Goal: Information Seeking & Learning: Understand process/instructions

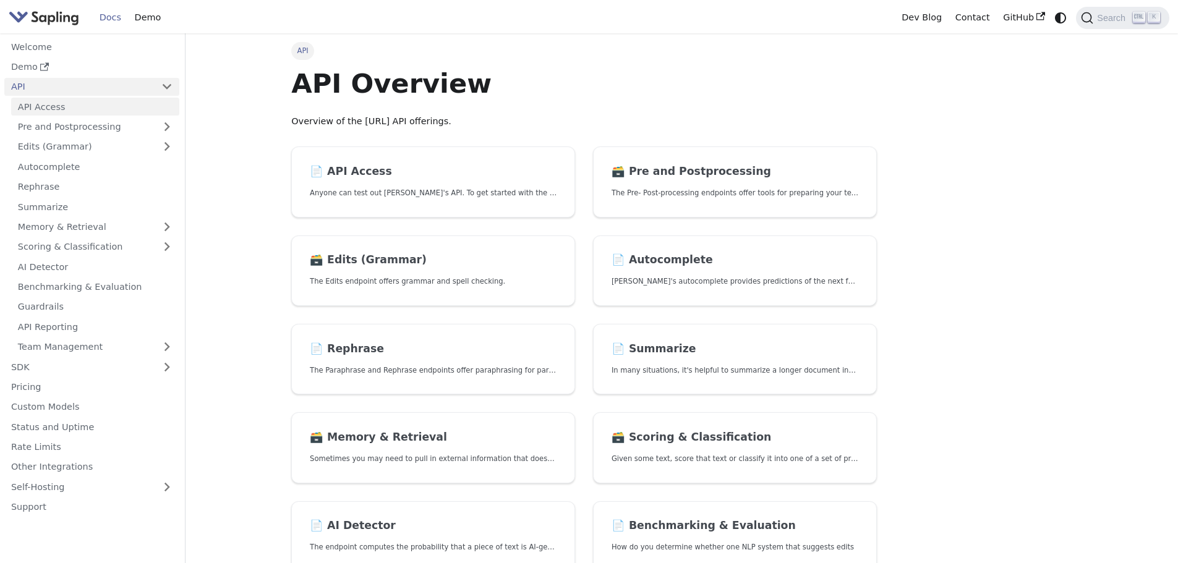
click at [96, 101] on link "API Access" at bounding box center [95, 107] width 168 height 18
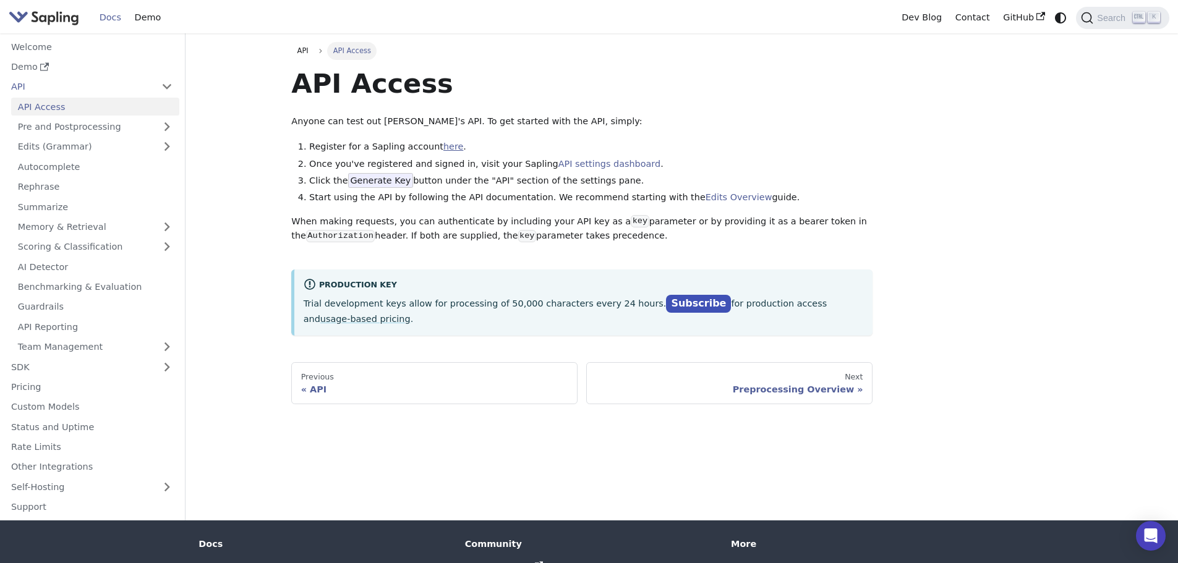
click at [450, 148] on link "here" at bounding box center [453, 147] width 20 height 10
click at [592, 162] on link "API settings dashboard" at bounding box center [609, 164] width 102 height 10
click at [385, 179] on span "Generate Key" at bounding box center [381, 180] width 66 height 15
click at [570, 164] on link "API settings dashboard" at bounding box center [609, 164] width 102 height 10
click at [81, 89] on link "API" at bounding box center [79, 87] width 150 height 18
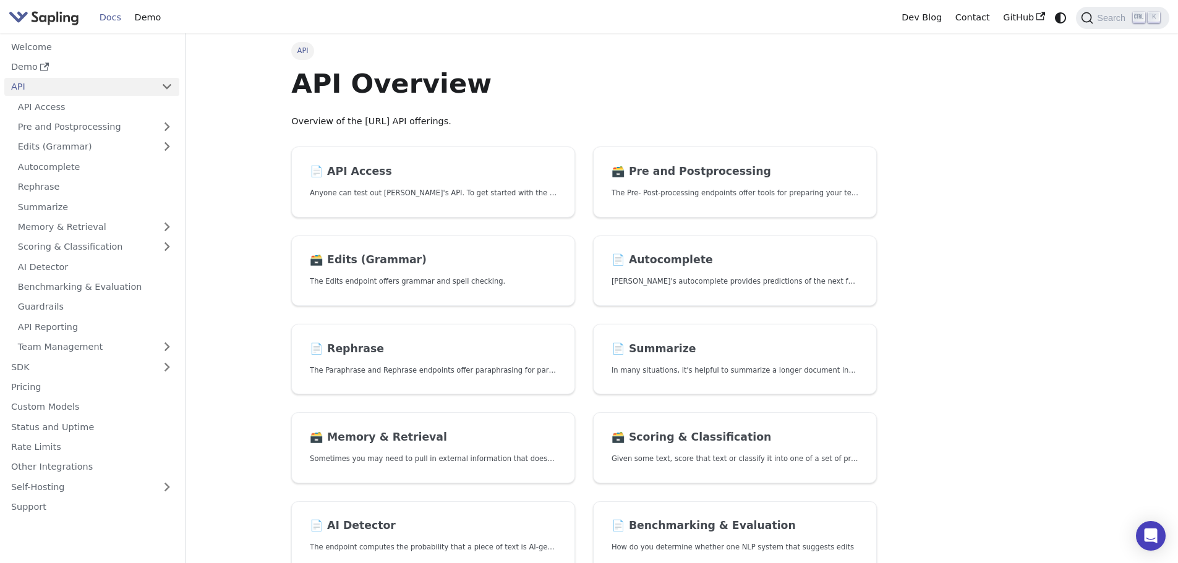
click at [81, 89] on link "API" at bounding box center [79, 87] width 150 height 18
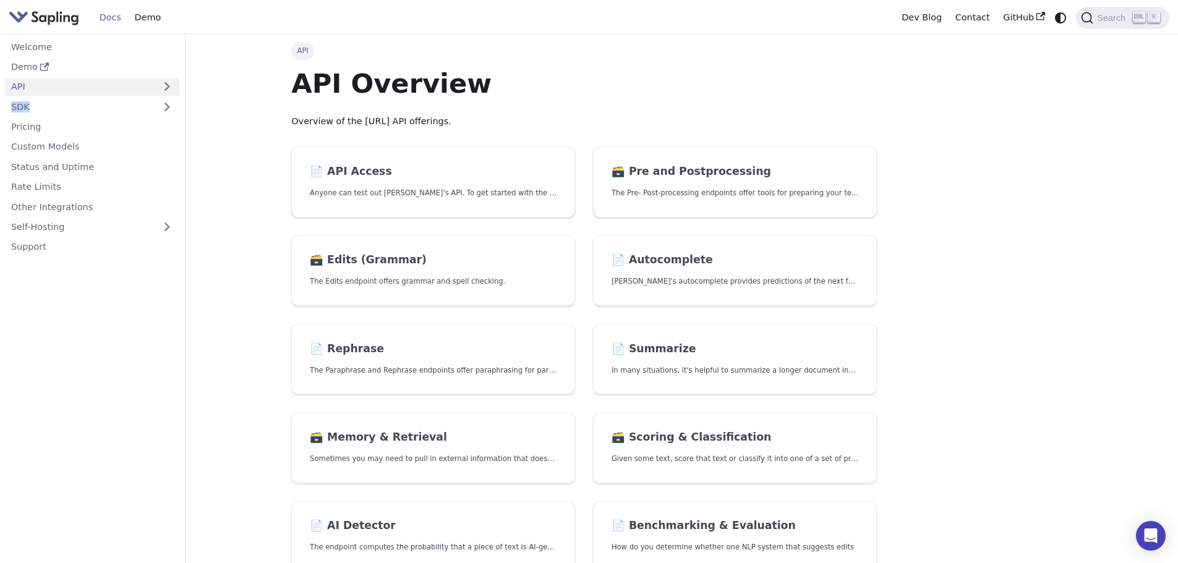
click at [73, 95] on ul "Welcome Demo API API Access Pre and Postprocessing Edits (Grammar) Autocomplete…" at bounding box center [91, 147] width 175 height 218
click at [73, 85] on link "API" at bounding box center [79, 87] width 150 height 18
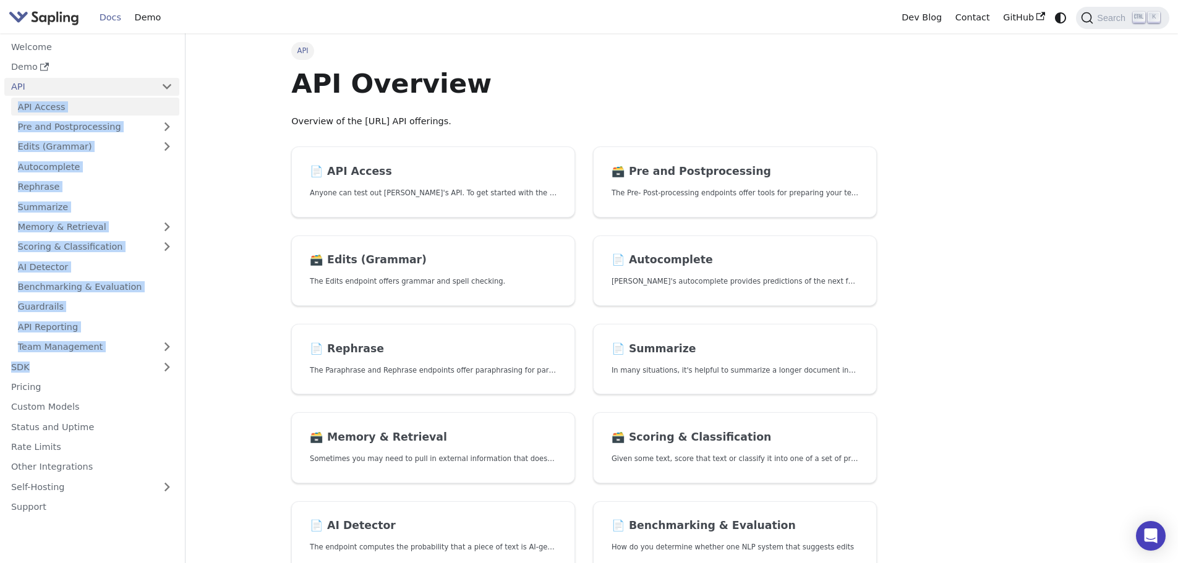
click at [76, 105] on link "API Access" at bounding box center [95, 107] width 168 height 18
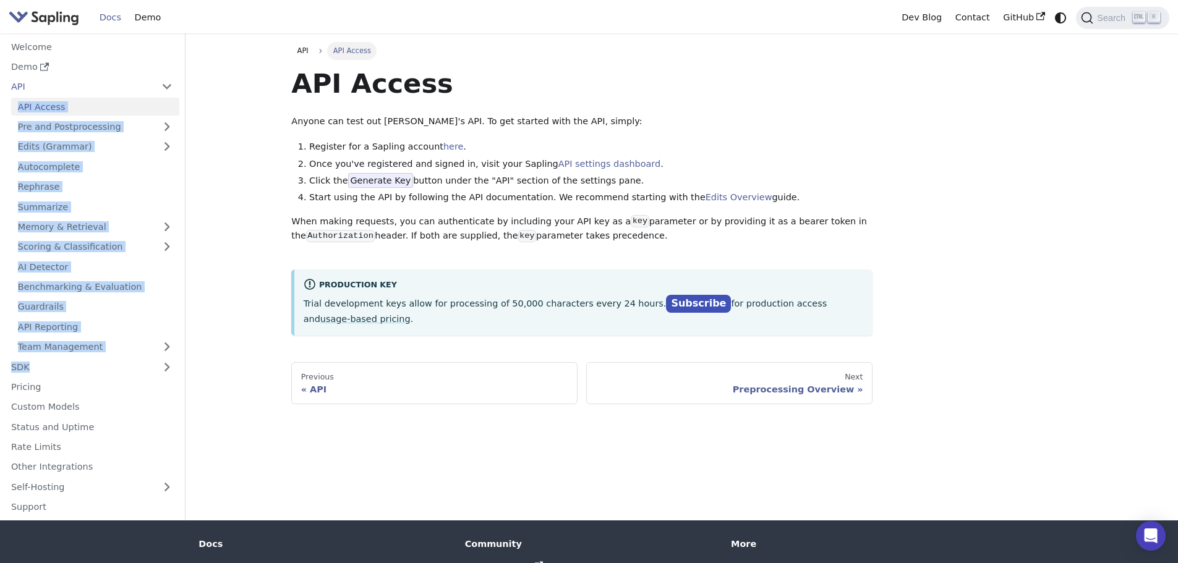
click at [576, 173] on ol "Register for a Sapling account here . Once you've registered and signed in, vis…" at bounding box center [581, 173] width 581 height 66
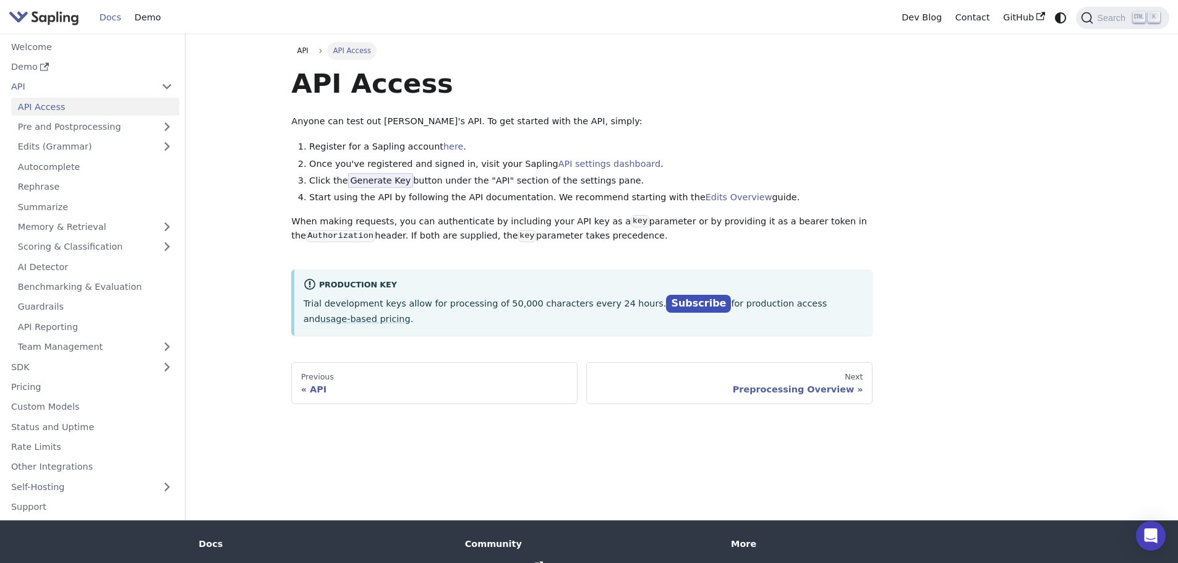
click at [373, 180] on span "Generate Key" at bounding box center [381, 180] width 66 height 15
click at [414, 200] on li "Start using the API by following the API documentation. We recommend starting w…" at bounding box center [590, 197] width 563 height 15
click at [707, 200] on link "Edits Overview" at bounding box center [739, 197] width 67 height 10
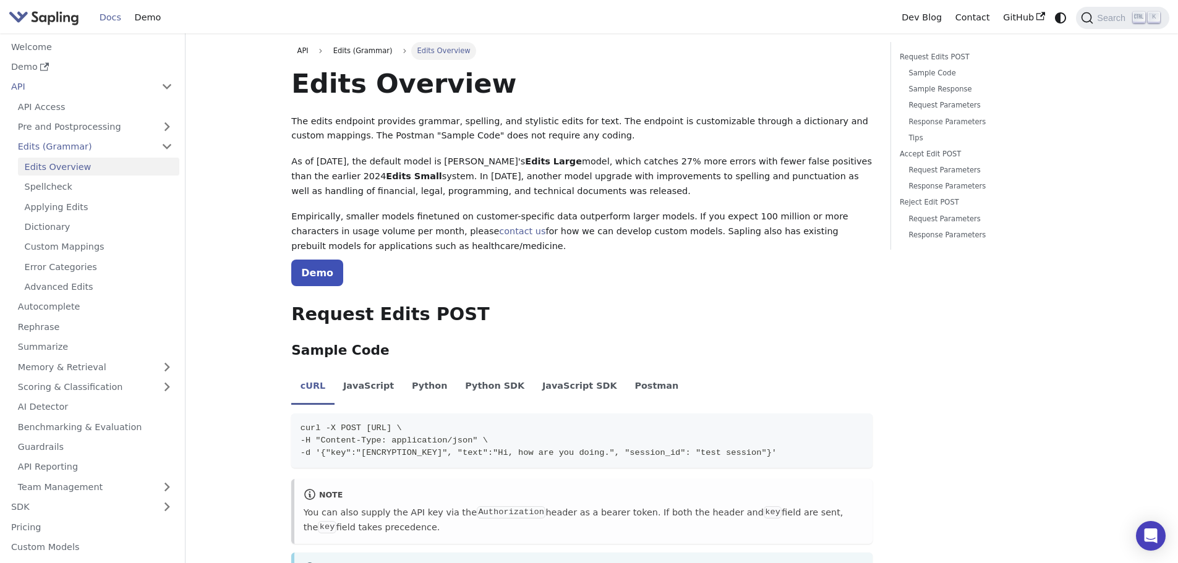
scroll to position [186, 0]
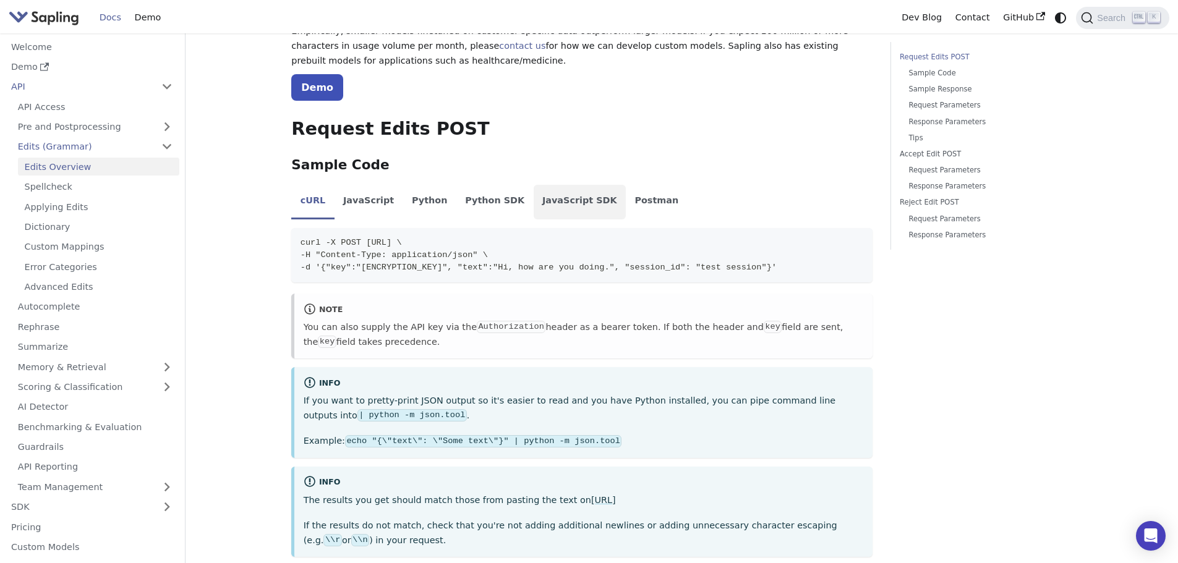
click at [581, 200] on li "JavaScript SDK" at bounding box center [580, 202] width 93 height 35
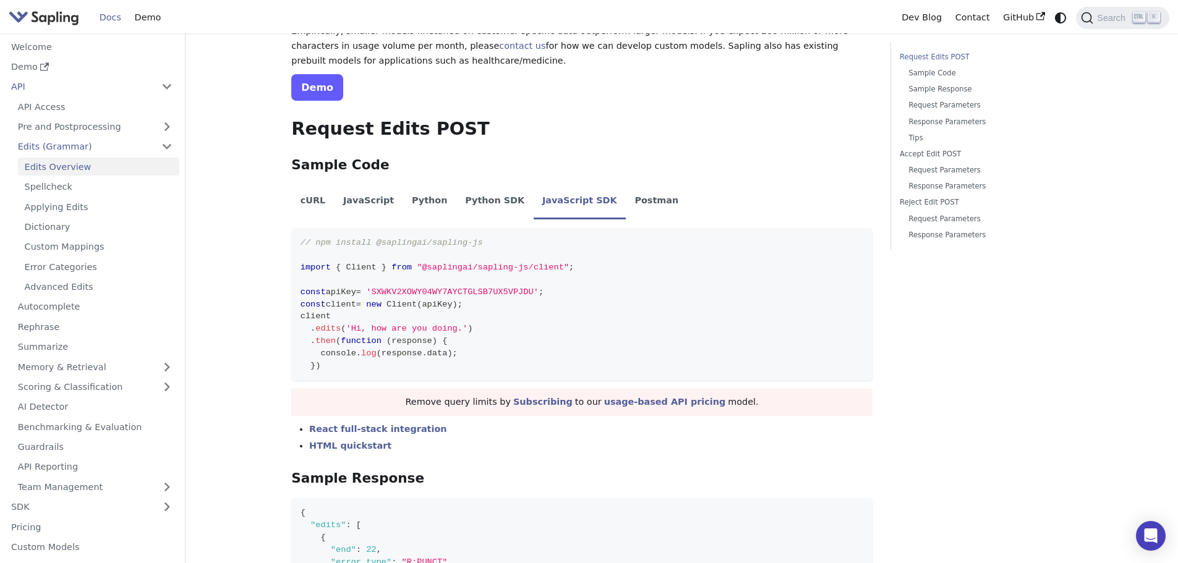
click at [322, 96] on link "Demo" at bounding box center [317, 87] width 52 height 27
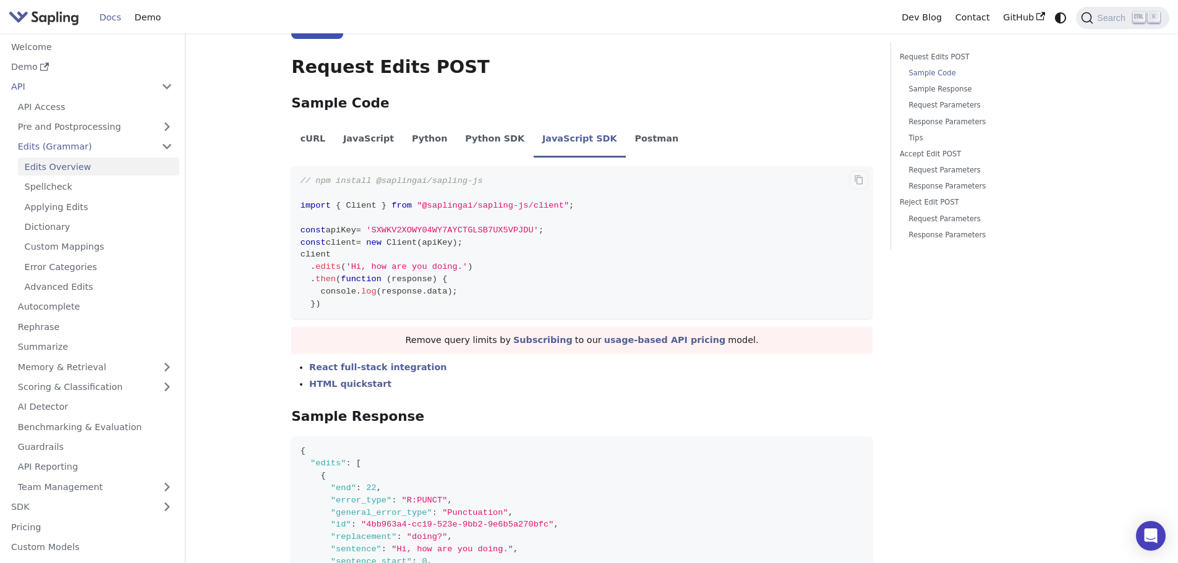
scroll to position [124, 0]
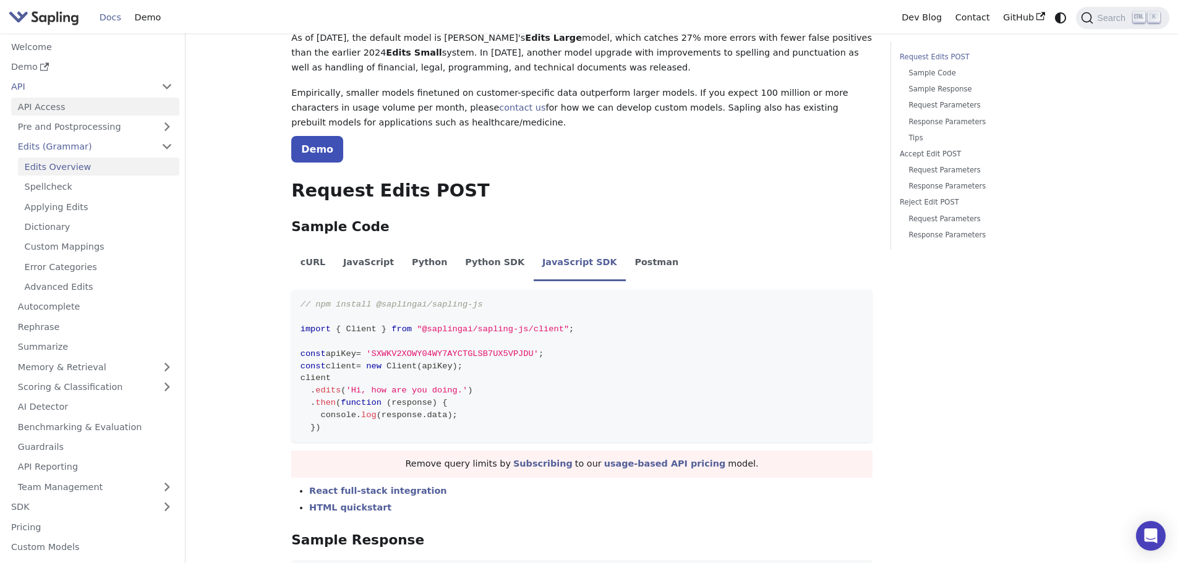
click at [96, 101] on link "API Access" at bounding box center [95, 107] width 168 height 18
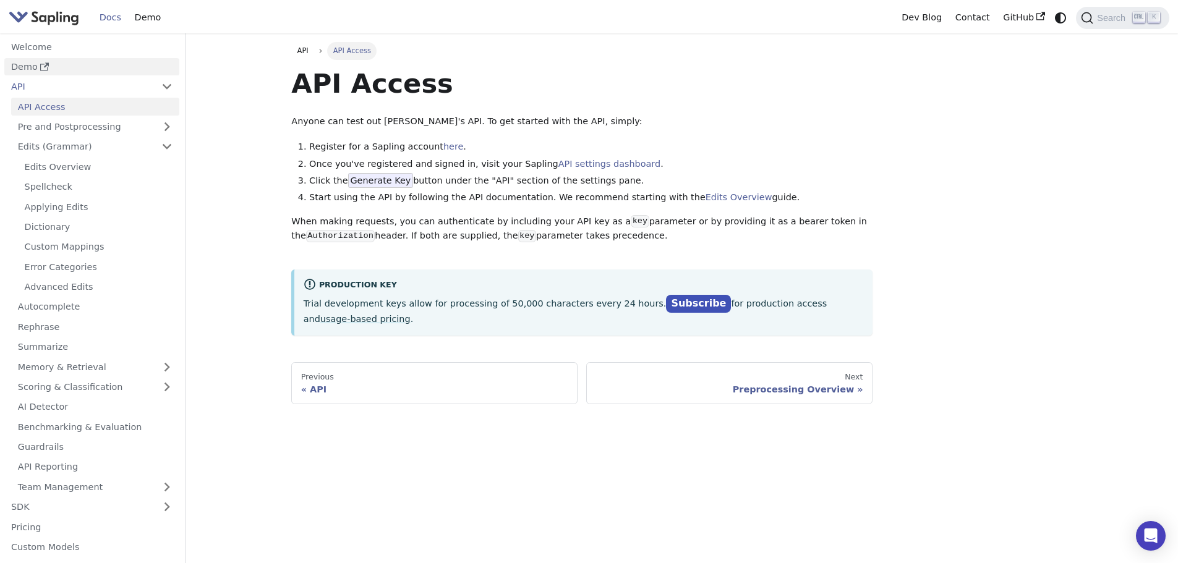
click at [80, 74] on link "Demo" at bounding box center [91, 67] width 175 height 18
click at [76, 197] on ul "Edits Overview Spellcheck Applying Edits Dictionary Custom Mappings Error Categ…" at bounding box center [95, 227] width 168 height 138
drag, startPoint x: 76, startPoint y: 205, endPoint x: 76, endPoint y: 218, distance: 12.4
click at [76, 206] on link "Applying Edits" at bounding box center [98, 207] width 161 height 18
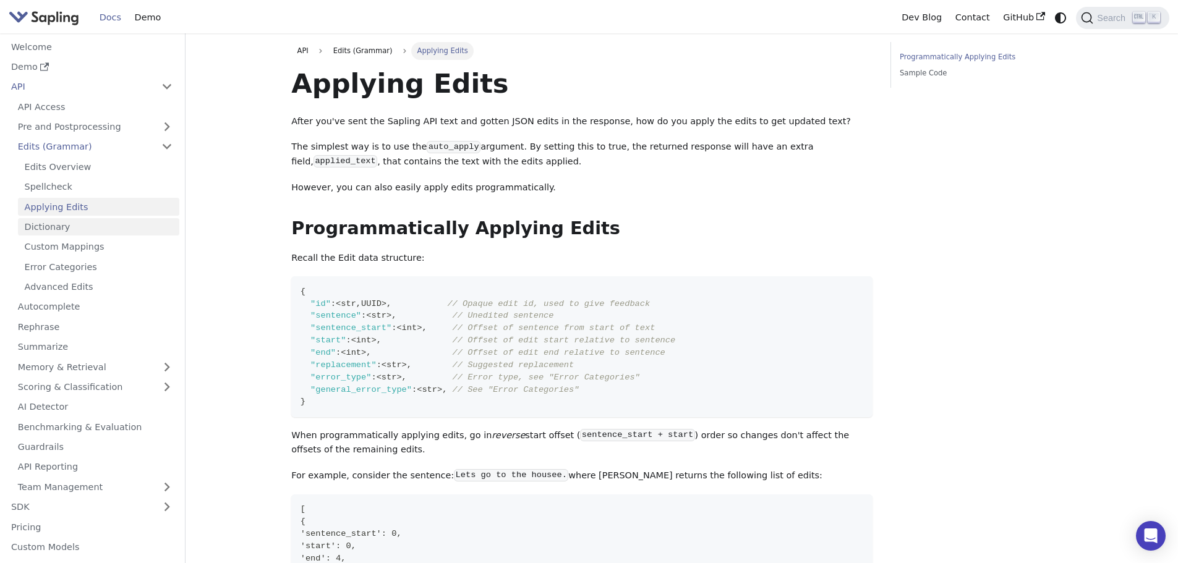
click at [76, 233] on link "Dictionary" at bounding box center [98, 227] width 161 height 18
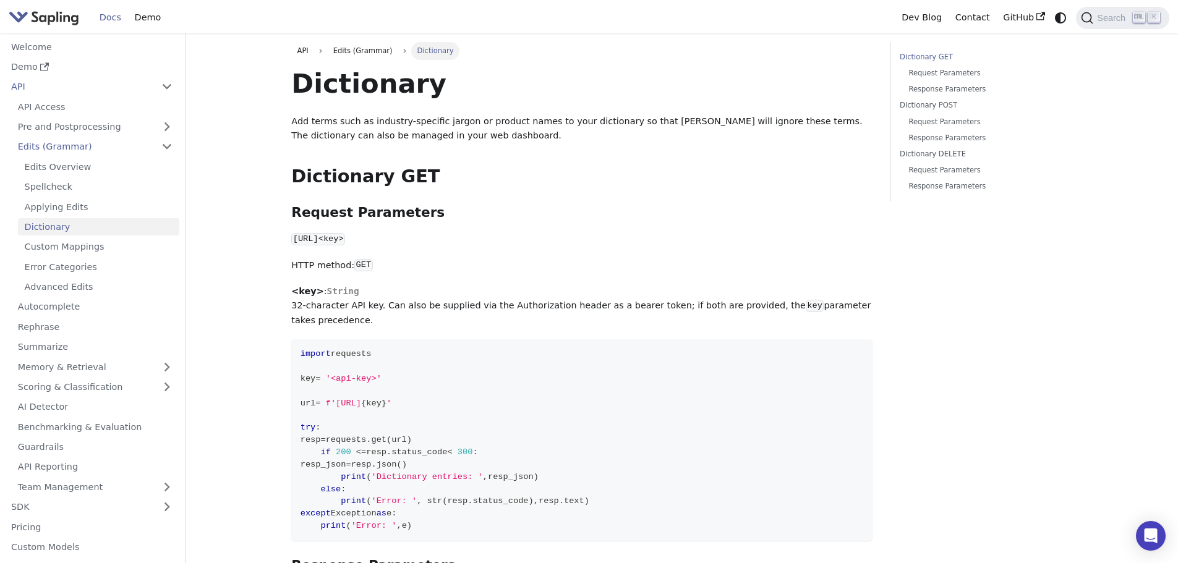
drag, startPoint x: 1024, startPoint y: 192, endPoint x: 1027, endPoint y: 166, distance: 26.1
click at [1024, 192] on link "Response Parameters" at bounding box center [985, 187] width 155 height 12
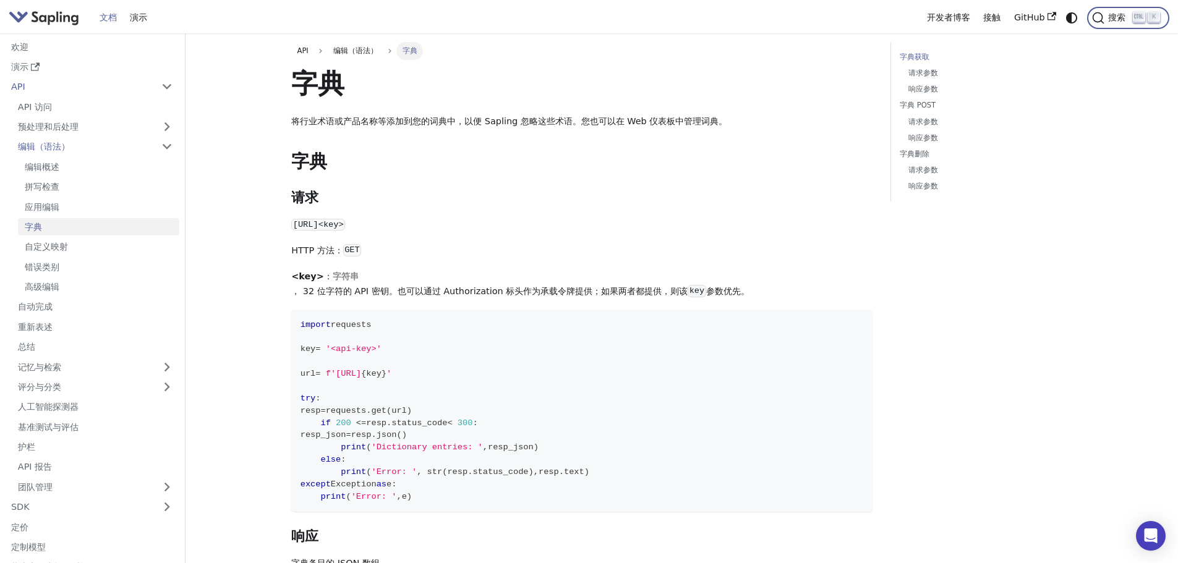
click at [1102, 15] on icon "搜索 (Ctrl+K)" at bounding box center [1098, 18] width 12 height 12
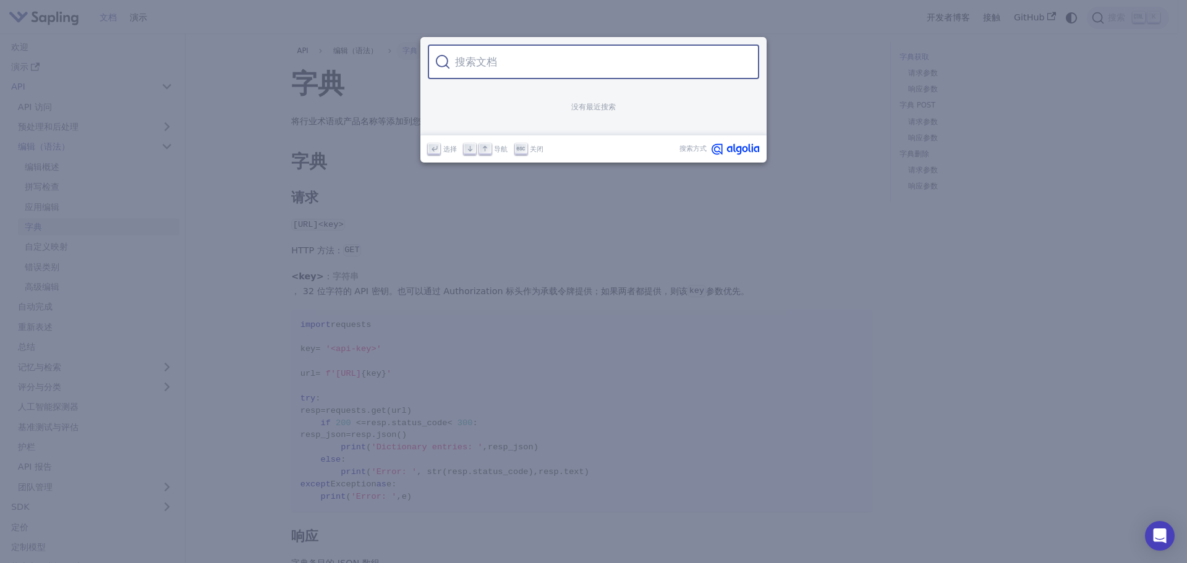
type input "aidetect"
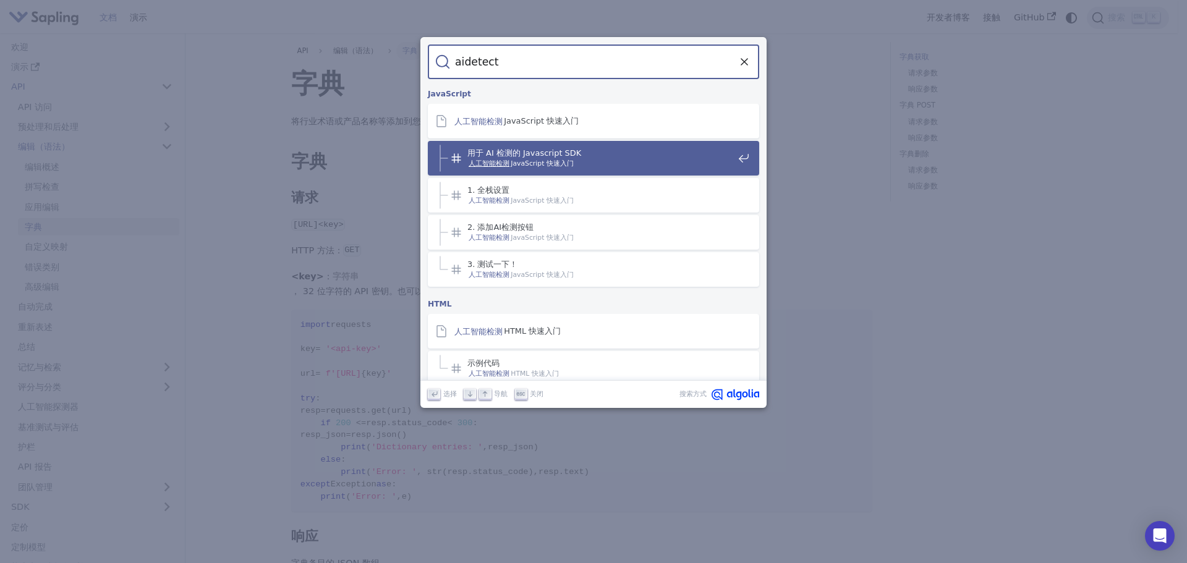
click at [612, 156] on span "用于 AI 检测的 Javascript SDK" at bounding box center [600, 153] width 266 height 11
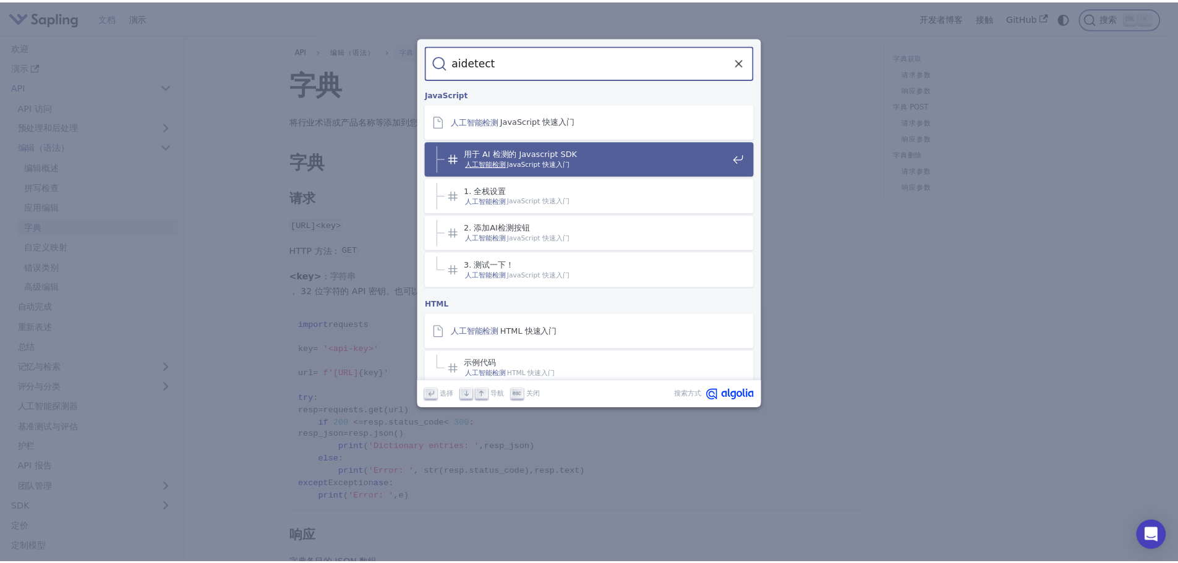
scroll to position [165, 0]
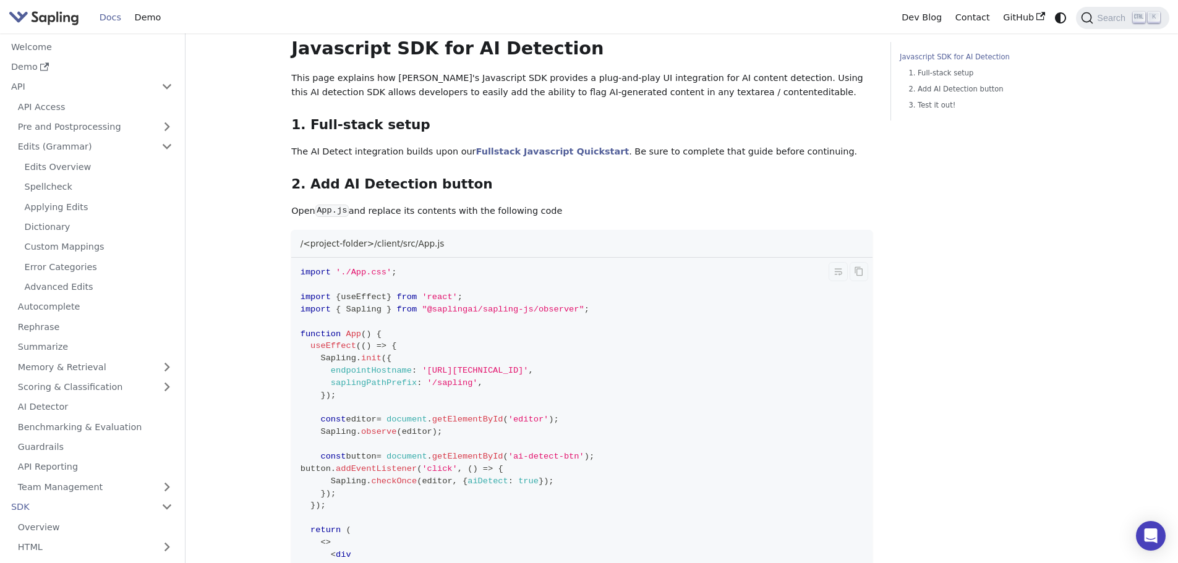
click at [782, 253] on div "/<project-folder>/client/src/App.js" at bounding box center [581, 244] width 581 height 28
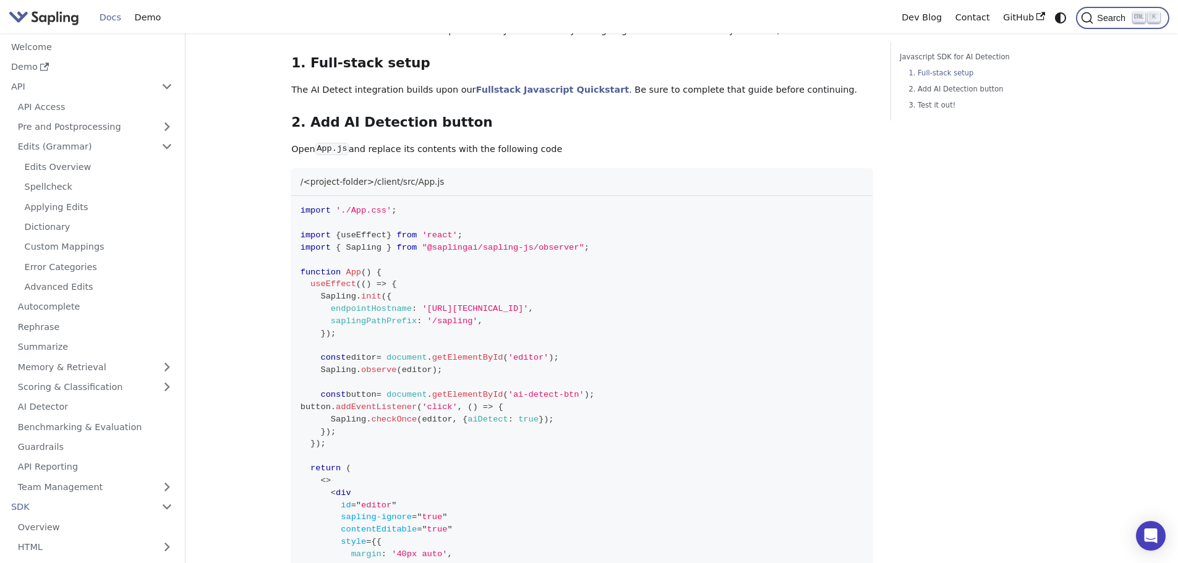
click at [1103, 18] on span "Search" at bounding box center [1113, 18] width 40 height 10
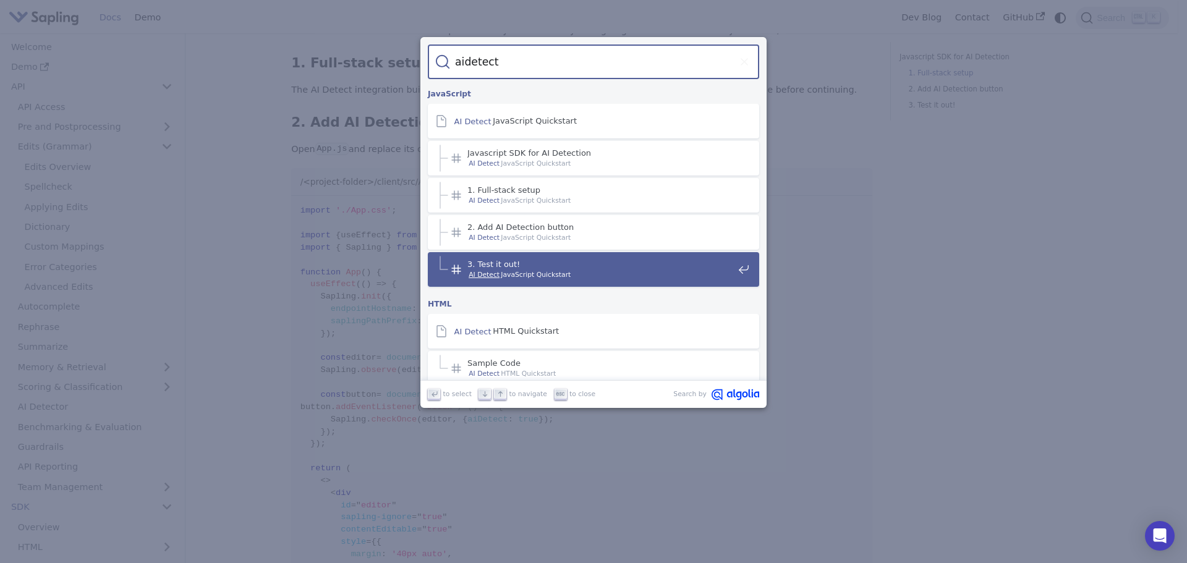
scroll to position [247, 0]
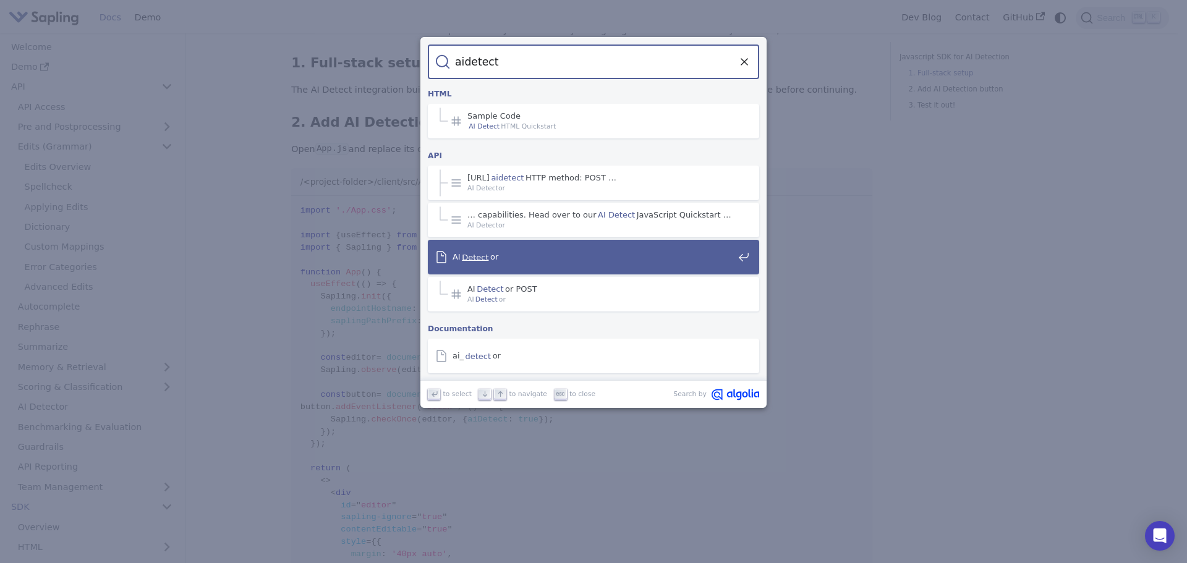
type input "aidetect"
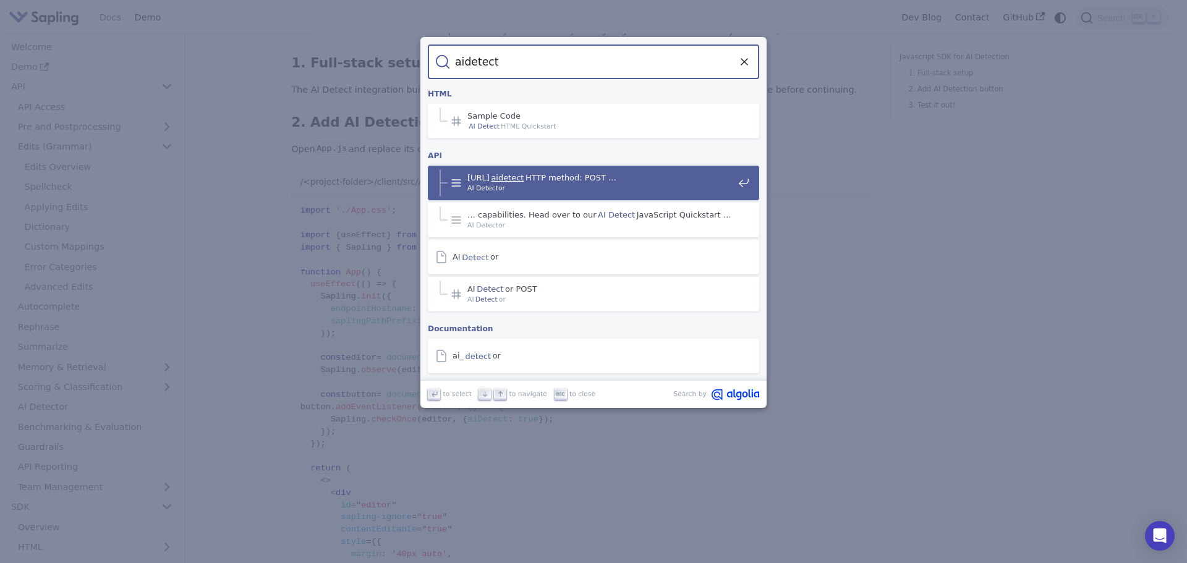
click at [596, 185] on span "AI Detector" at bounding box center [600, 188] width 266 height 11
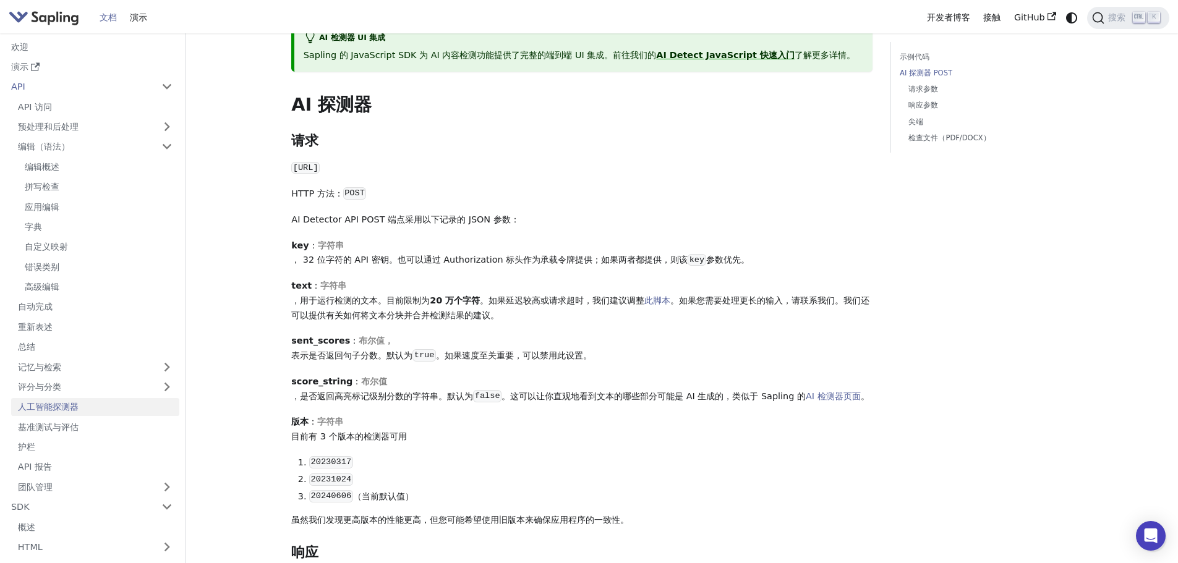
scroll to position [398, 0]
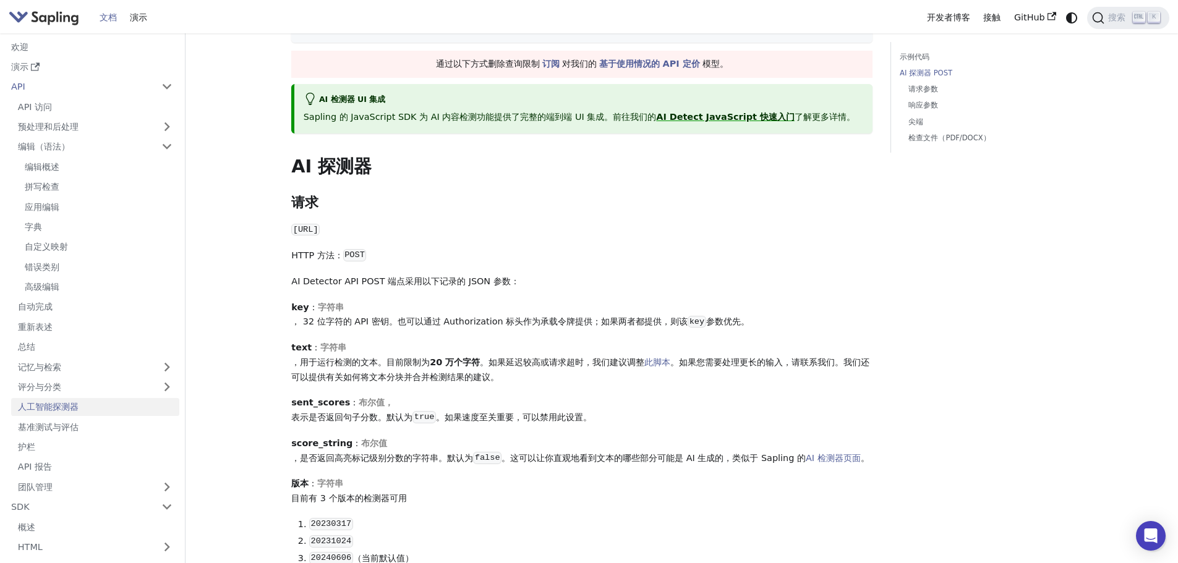
click at [619, 190] on div "人工智能探测器 该端点计算一段文本由 AI 生成的概率，以及每个组成句子和标记由 AI 生成的概率。 该系统经过训练，能够处理来自不同供应商的 LLM，例如 …" at bounding box center [581, 506] width 581 height 1675
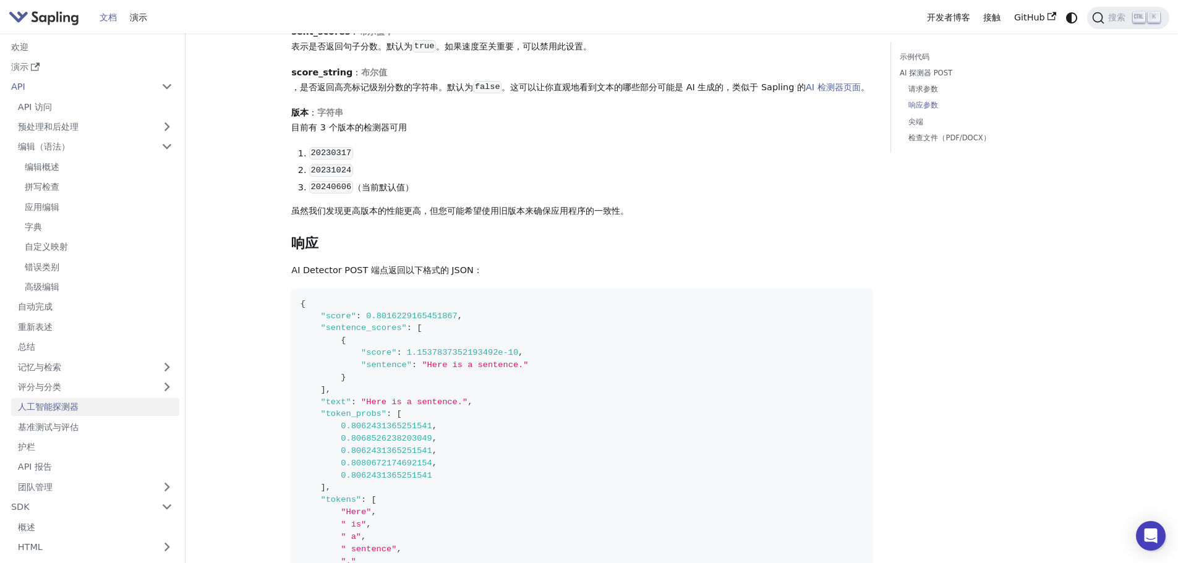
scroll to position [522, 0]
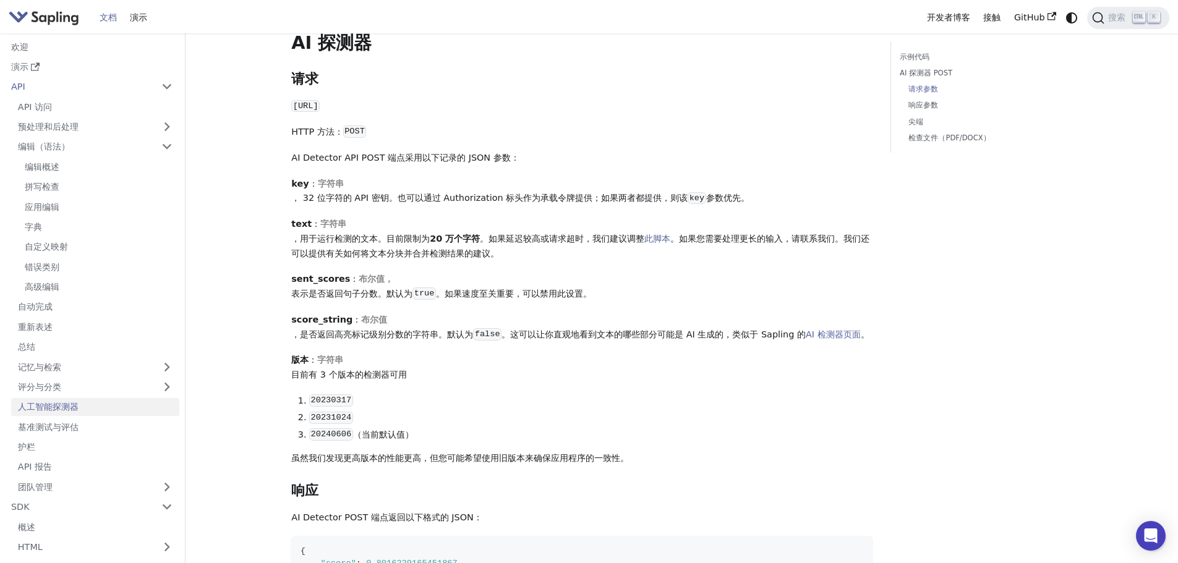
click at [327, 318] on font "score_string" at bounding box center [321, 320] width 61 height 10
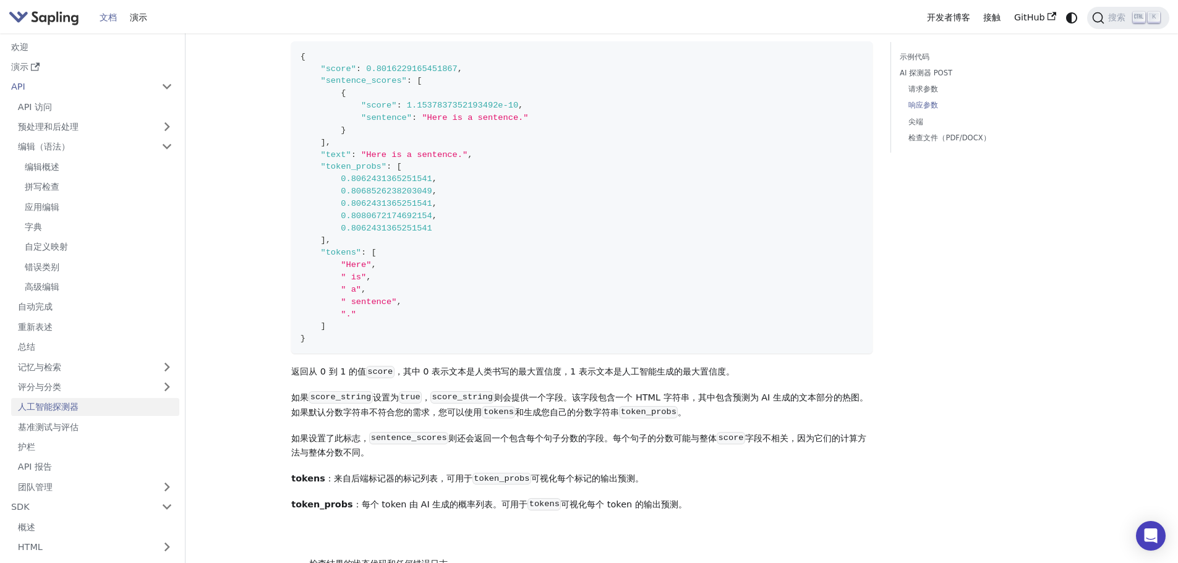
click at [453, 404] on code "score_string" at bounding box center [462, 397] width 64 height 12
copy code "_"
click at [340, 404] on code "score_string" at bounding box center [341, 397] width 64 height 12
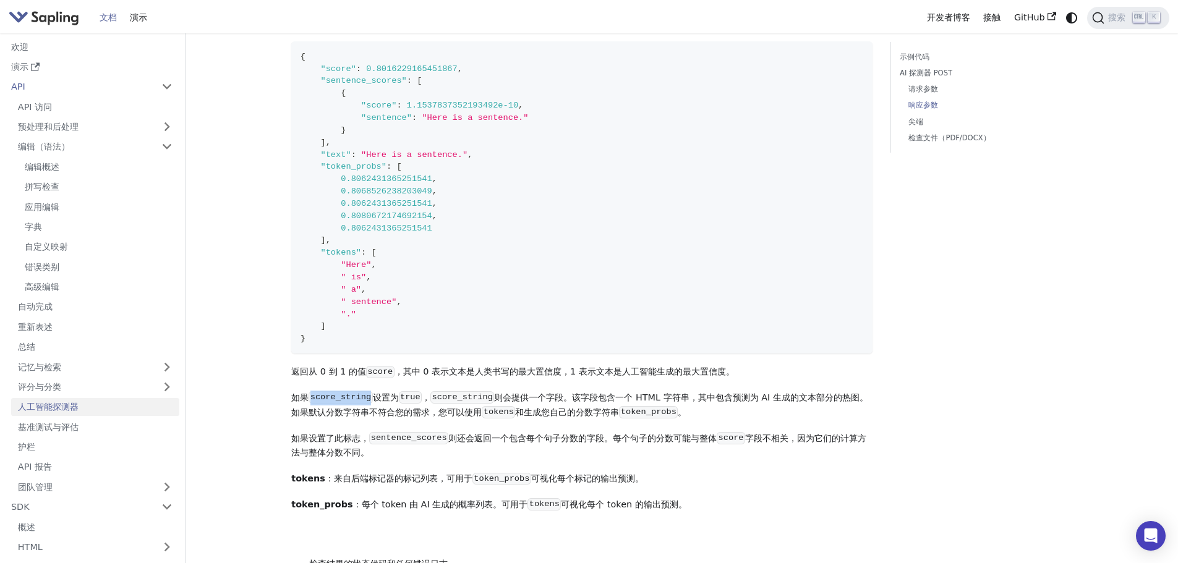
copy code "score_string"
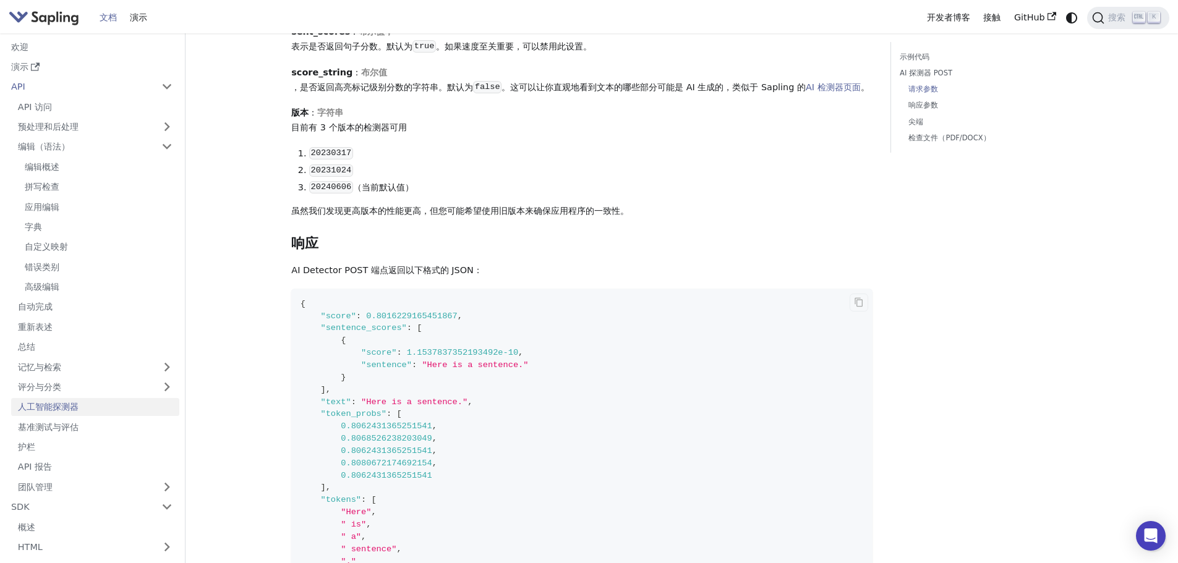
scroll to position [646, 0]
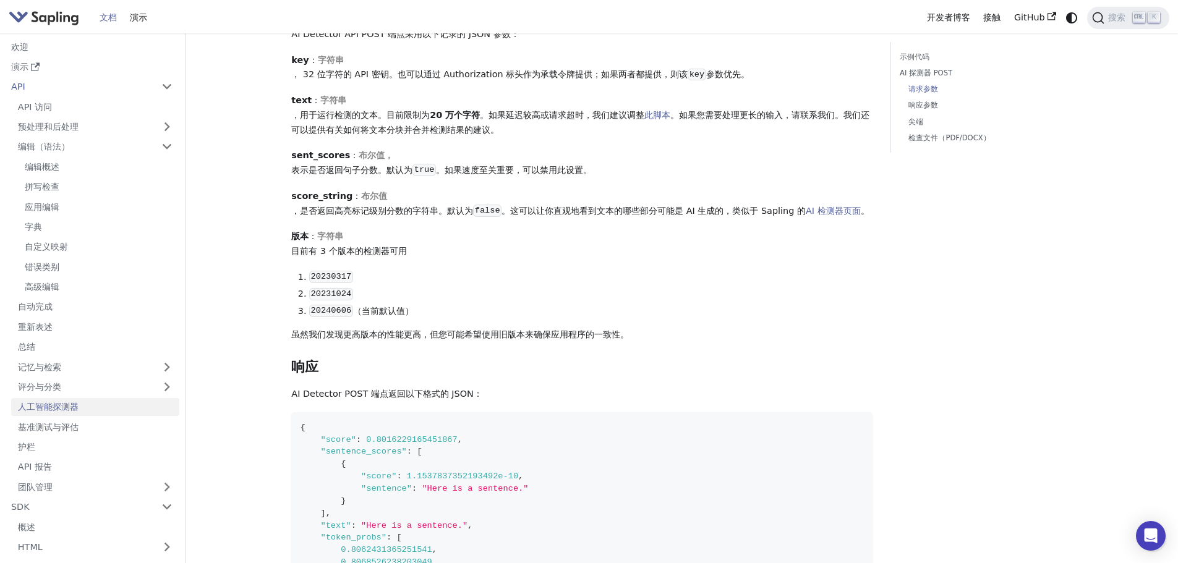
click at [330, 197] on font "score_string" at bounding box center [321, 196] width 61 height 10
copy font "score_string"
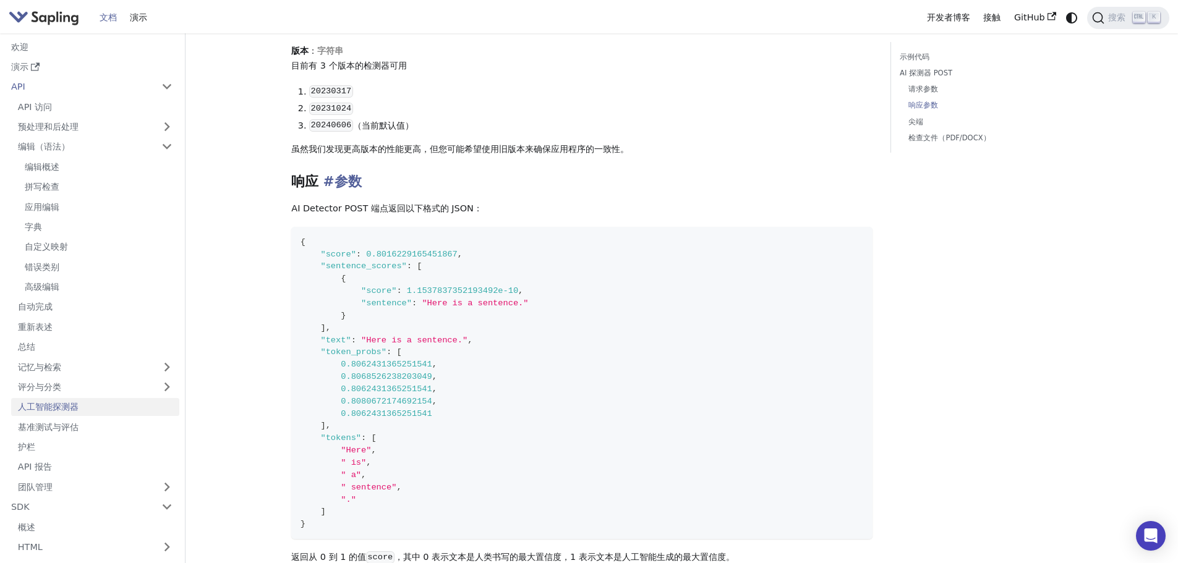
scroll to position [893, 0]
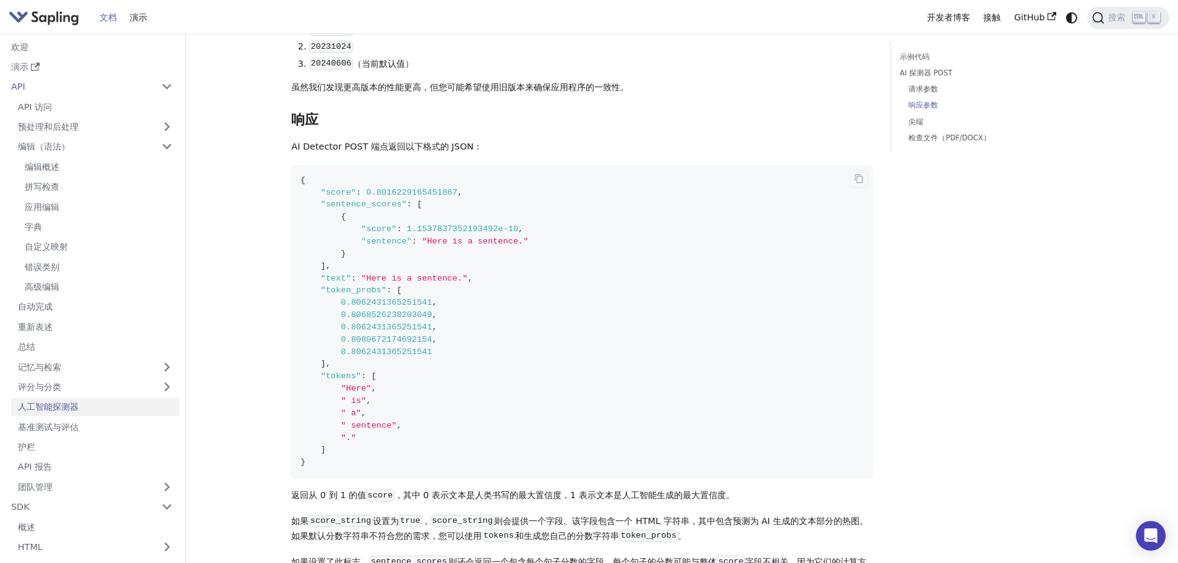
click at [322, 221] on span at bounding box center [321, 216] width 41 height 9
drag, startPoint x: 324, startPoint y: 226, endPoint x: 363, endPoint y: 222, distance: 39.2
click at [363, 209] on span ""sentence_scores"" at bounding box center [363, 204] width 86 height 9
copy span "sentence"
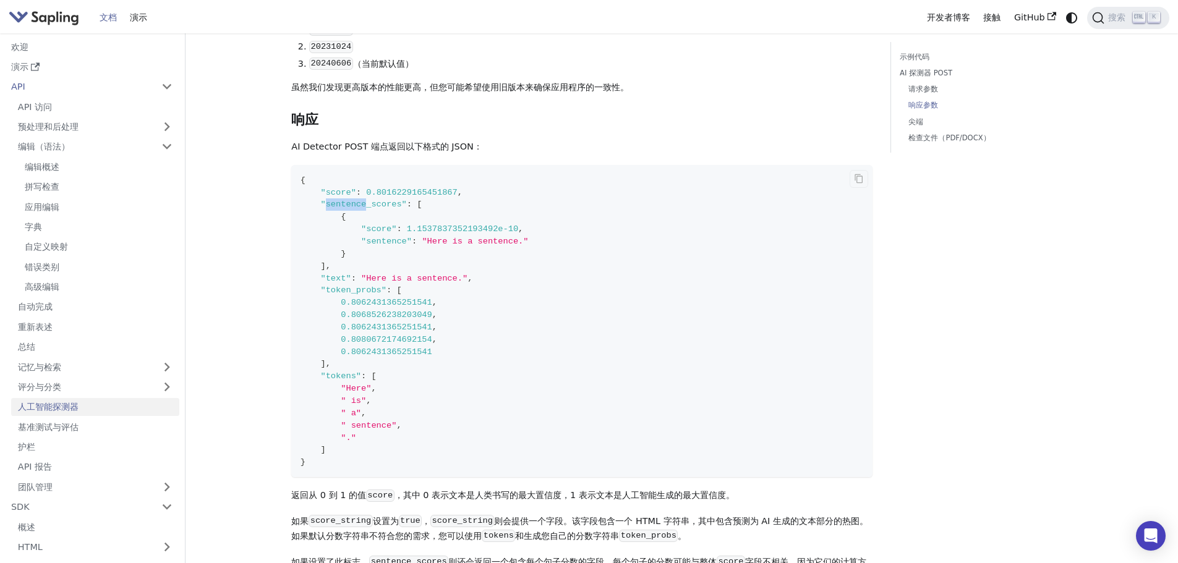
click at [388, 246] on span ""sentence"" at bounding box center [386, 241] width 51 height 9
click at [390, 246] on span ""sentence"" at bounding box center [386, 241] width 51 height 9
copy span "sentence"
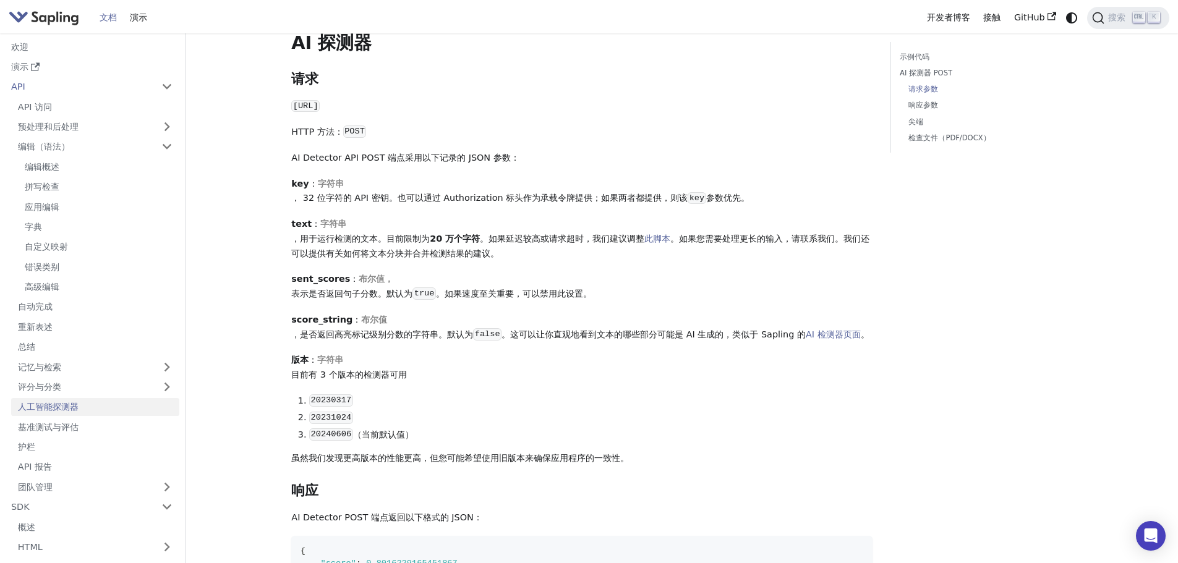
scroll to position [646, 0]
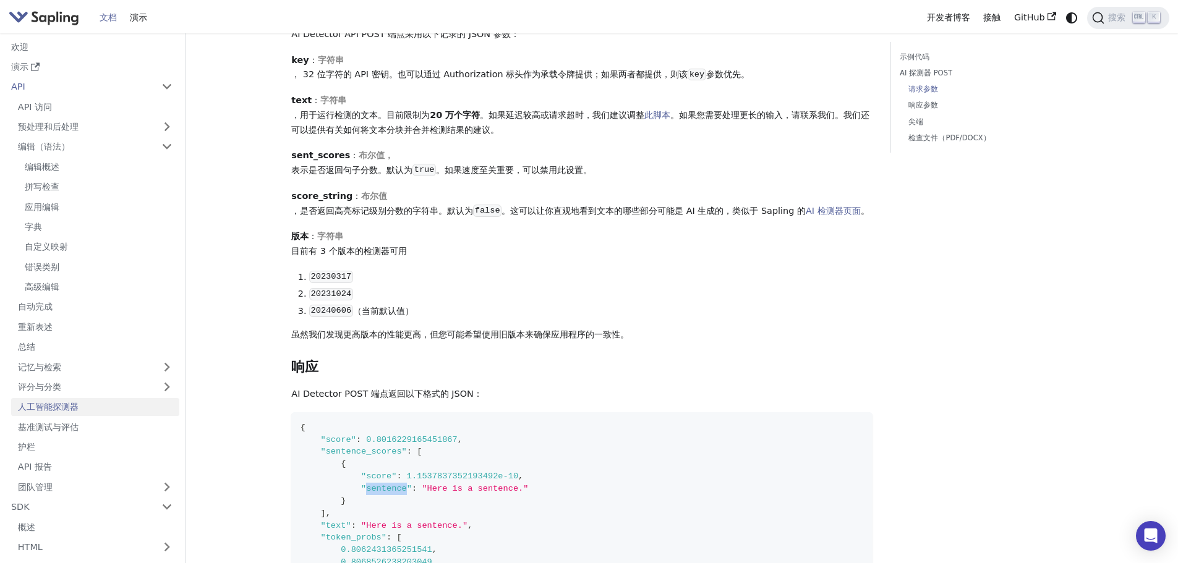
click at [343, 198] on font "score_string" at bounding box center [321, 196] width 61 height 10
copy font "："
click at [331, 196] on font "score_string" at bounding box center [321, 196] width 61 height 10
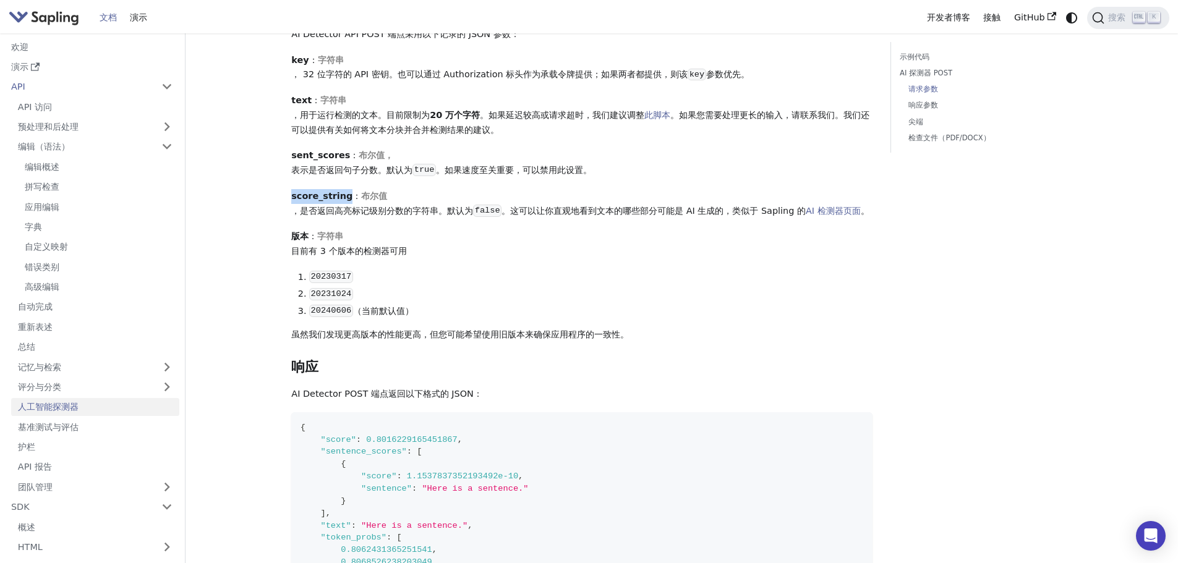
copy font "score_string"
